Goal: Task Accomplishment & Management: Use online tool/utility

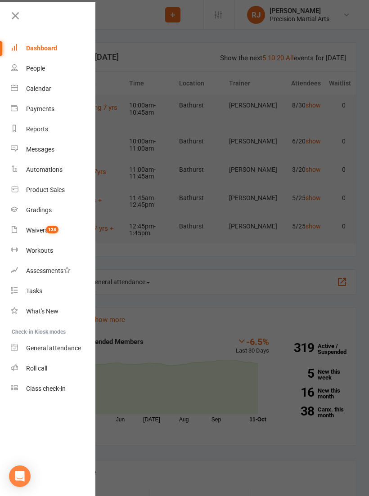
click at [20, 363] on link "Roll call" at bounding box center [53, 369] width 85 height 20
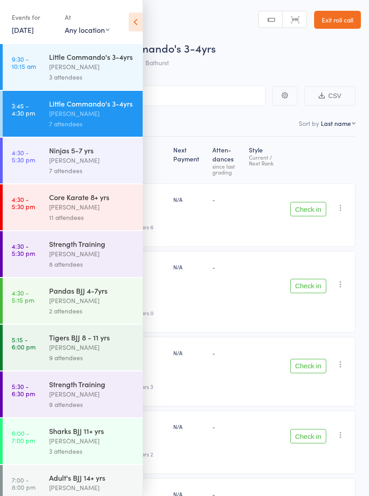
click at [130, 18] on icon at bounding box center [136, 22] width 14 height 19
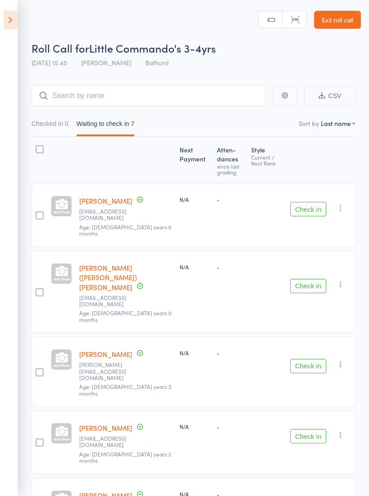
click at [307, 210] on button "Check in" at bounding box center [308, 209] width 36 height 14
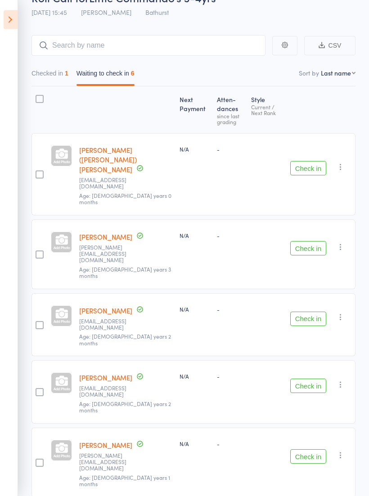
scroll to position [50, 0]
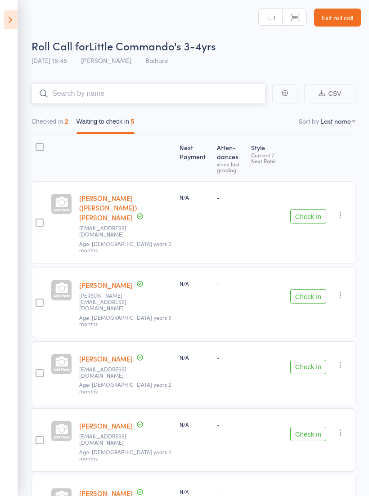
click at [49, 86] on input "search" at bounding box center [149, 93] width 234 height 21
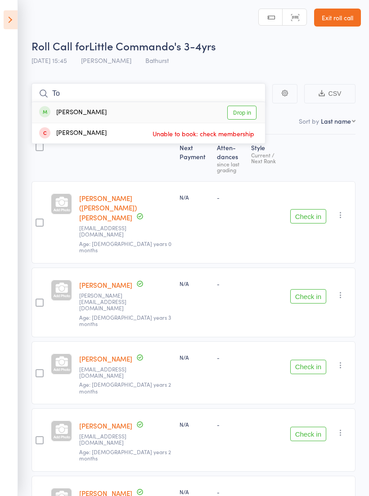
type input "T"
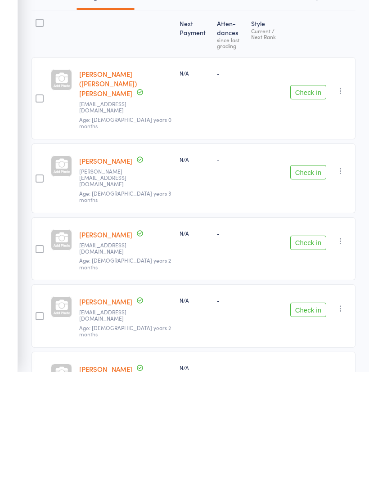
click at [316, 427] on button "Check in" at bounding box center [308, 434] width 36 height 14
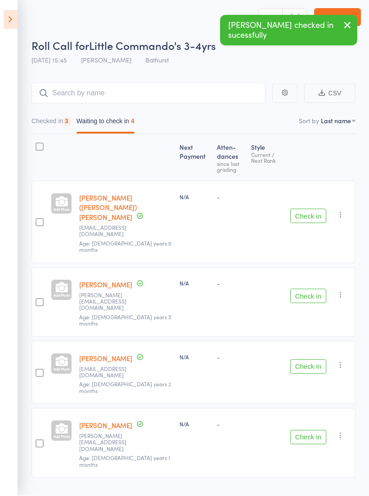
scroll to position [6, 0]
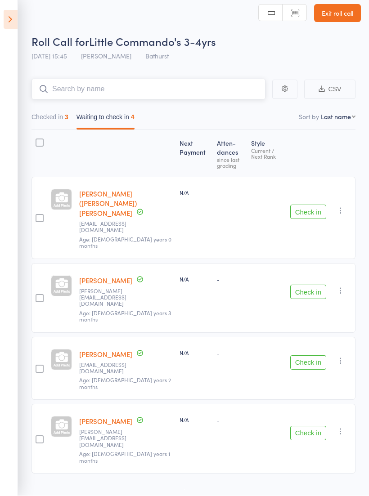
click at [56, 85] on input "search" at bounding box center [149, 89] width 234 height 21
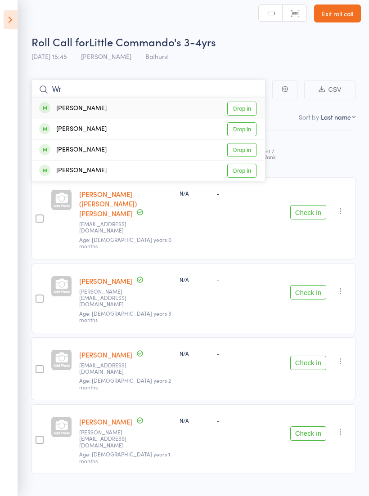
type input "W"
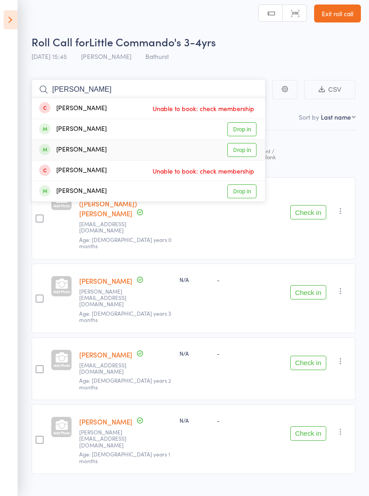
type input "[PERSON_NAME]"
click at [41, 148] on span at bounding box center [44, 149] width 11 height 11
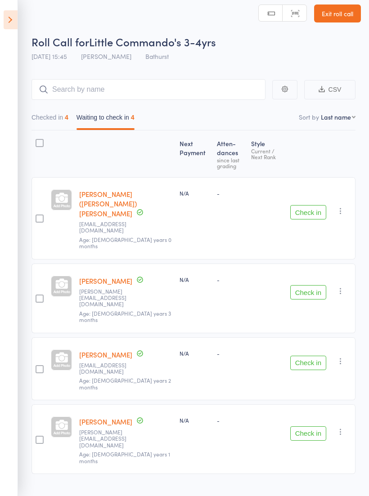
click at [316, 427] on button "Check in" at bounding box center [308, 434] width 36 height 14
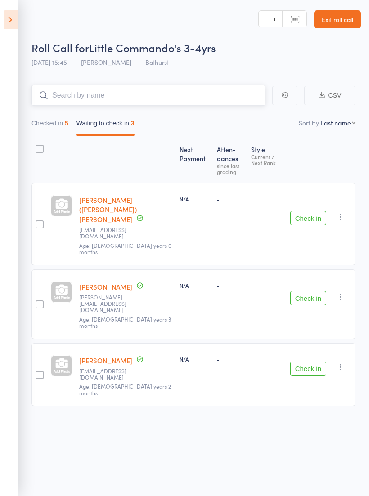
click at [59, 87] on input "search" at bounding box center [149, 95] width 234 height 21
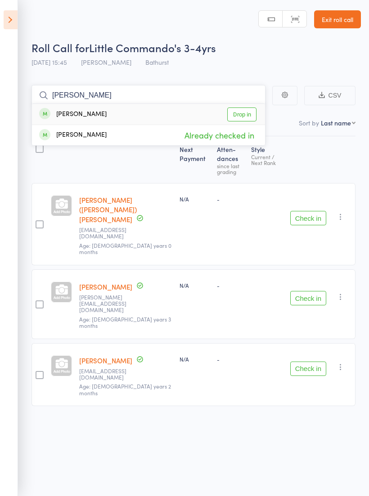
type input "[PERSON_NAME]"
click at [66, 109] on div "[PERSON_NAME]" at bounding box center [73, 114] width 68 height 10
